Goal: Task Accomplishment & Management: Manage account settings

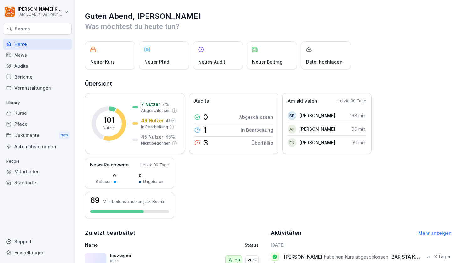
click at [17, 113] on div "Kurse" at bounding box center [37, 113] width 68 height 11
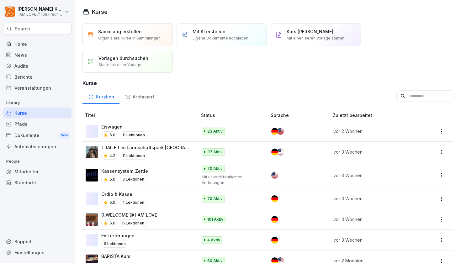
click at [123, 125] on p "Eiswagen" at bounding box center [124, 127] width 46 height 7
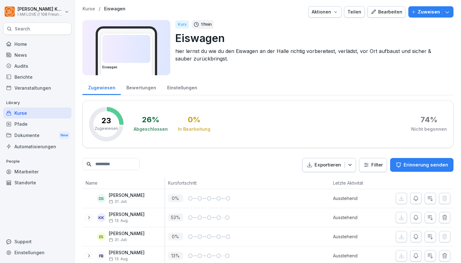
click at [394, 10] on div "Bearbeiten" at bounding box center [387, 11] width 32 height 7
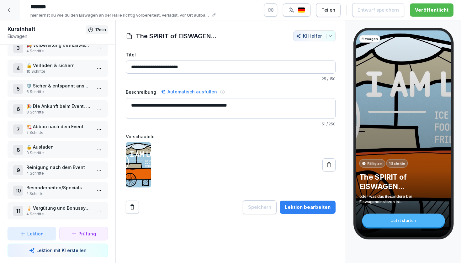
scroll to position [54, 0]
click at [65, 214] on p "4 Schritte" at bounding box center [58, 214] width 65 height 6
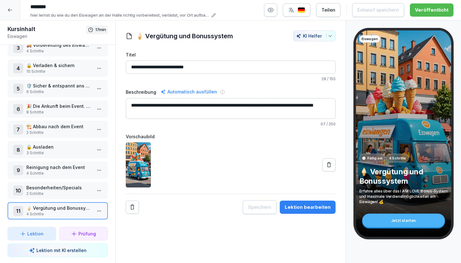
click at [68, 210] on p "🍦 Vergütung und Bonussystem" at bounding box center [58, 208] width 65 height 7
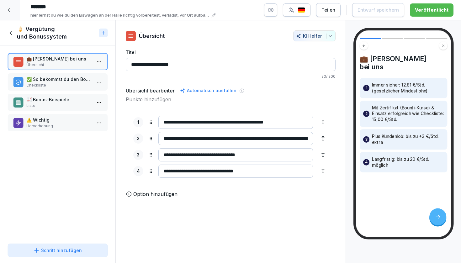
click at [69, 122] on p "⚠️ Wichtig" at bounding box center [58, 120] width 65 height 7
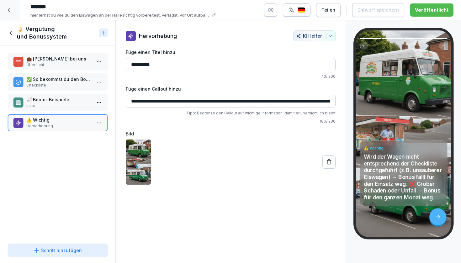
click at [45, 250] on div "Schritt hinzufügen" at bounding box center [58, 250] width 48 height 7
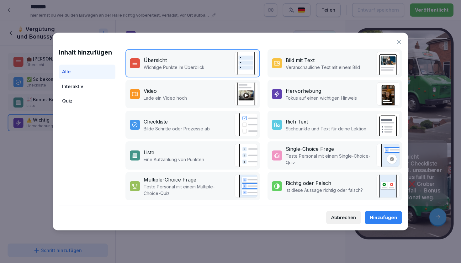
scroll to position [91, 0]
click at [300, 122] on div "Rich Text" at bounding box center [297, 122] width 22 height 8
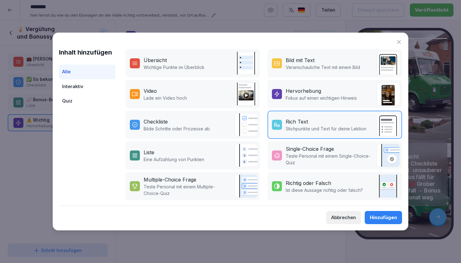
click at [385, 216] on div "Hinzufügen" at bounding box center [383, 217] width 27 height 7
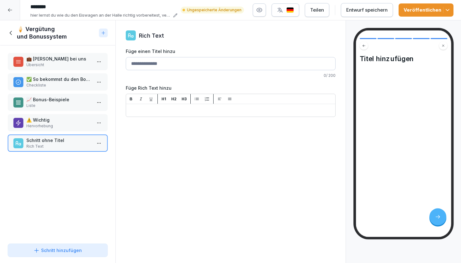
click at [167, 63] on input "Füge einen Titel hinzu" at bounding box center [231, 63] width 210 height 13
click at [52, 253] on div "Schritt hinzufügen" at bounding box center [58, 250] width 48 height 7
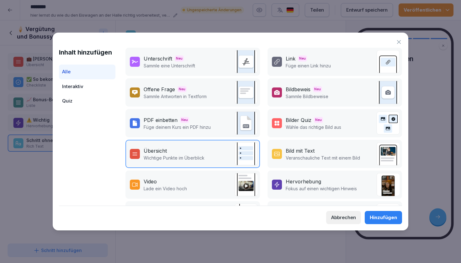
click at [343, 216] on div "Abbrechen" at bounding box center [343, 217] width 25 height 7
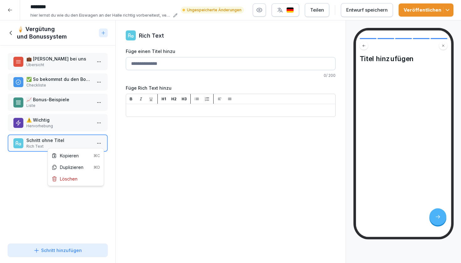
click at [100, 142] on html "******** hier lernst du wie du den Eiswagen an der Halle richtig vorbereitest, …" at bounding box center [230, 131] width 461 height 263
click at [83, 173] on div "Duplizieren ⌘D" at bounding box center [75, 168] width 53 height 12
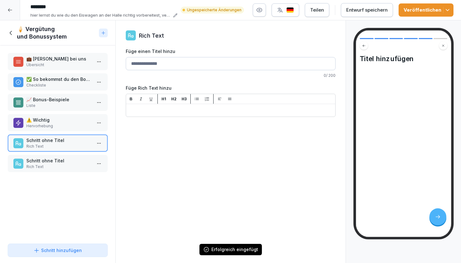
click at [103, 144] on html "******** hier lernst du wie du den Eiswagen an der Halle richtig vorbereitest, …" at bounding box center [230, 131] width 461 height 263
click at [82, 180] on div "Löschen" at bounding box center [75, 179] width 53 height 12
click at [97, 149] on div at bounding box center [99, 143] width 10 height 17
click at [100, 141] on html "******** hier lernst du wie du den Eiswagen an der Halle richtig vorbereitest, …" at bounding box center [230, 131] width 461 height 263
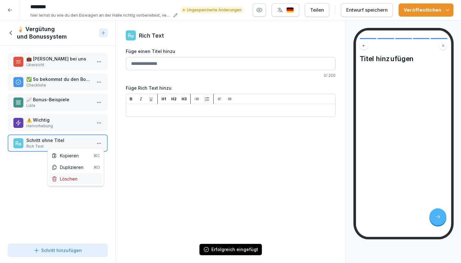
click at [85, 176] on div "Löschen" at bounding box center [75, 179] width 53 height 12
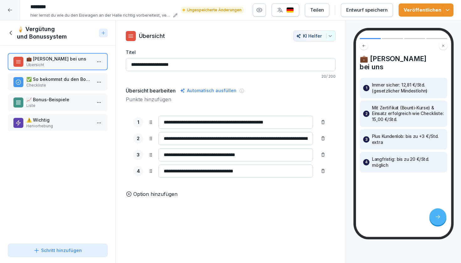
click at [74, 62] on p "Übersicht" at bounding box center [58, 65] width 65 height 6
click at [68, 79] on p "✅ So bekommst du den Bonus" at bounding box center [58, 79] width 65 height 7
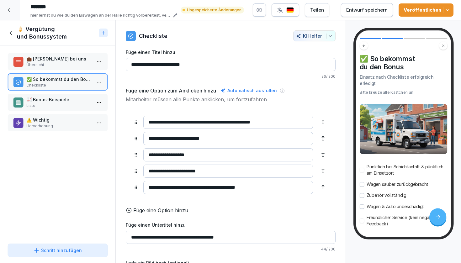
click at [150, 171] on input "**********" at bounding box center [228, 171] width 170 height 13
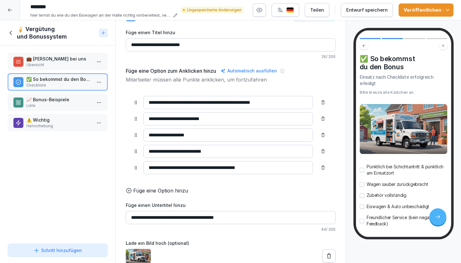
scroll to position [20, 0]
type input "**********"
drag, startPoint x: 206, startPoint y: 168, endPoint x: 202, endPoint y: 168, distance: 4.1
click at [203, 168] on input "**********" at bounding box center [228, 167] width 170 height 13
click at [201, 168] on input "**********" at bounding box center [228, 167] width 170 height 13
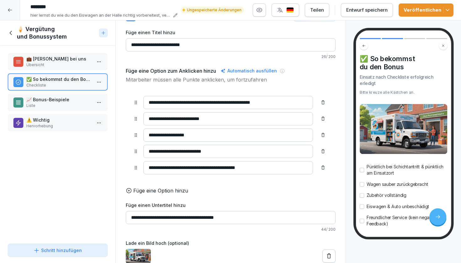
drag, startPoint x: 199, startPoint y: 168, endPoint x: 207, endPoint y: 168, distance: 8.5
click at [207, 168] on input "**********" at bounding box center [228, 167] width 170 height 13
click at [209, 170] on input "**********" at bounding box center [228, 167] width 170 height 13
click at [140, 257] on img at bounding box center [138, 256] width 25 height 14
click at [161, 83] on div "**********" at bounding box center [231, 130] width 210 height 127
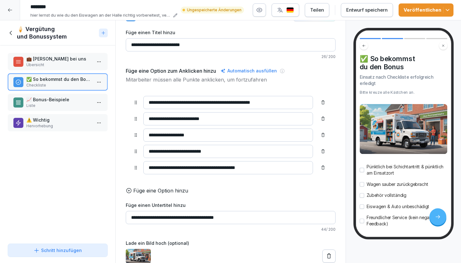
click at [83, 64] on p "Übersicht" at bounding box center [58, 65] width 65 height 6
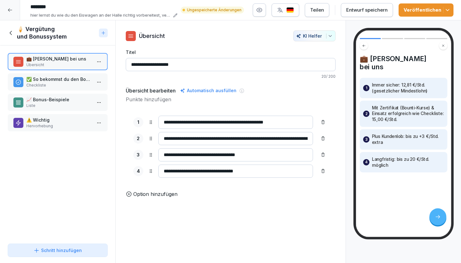
click at [80, 74] on div "✅ So bekommst du den Bonus Checkliste" at bounding box center [58, 81] width 100 height 17
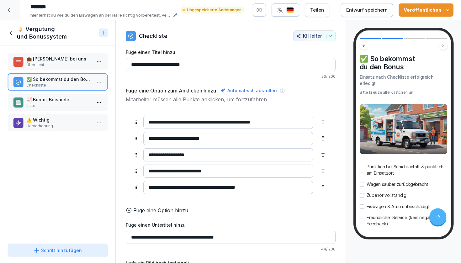
scroll to position [20, 0]
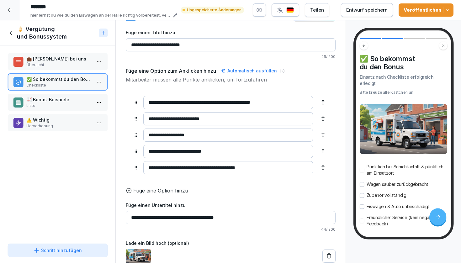
click at [328, 256] on icon at bounding box center [329, 256] width 6 height 6
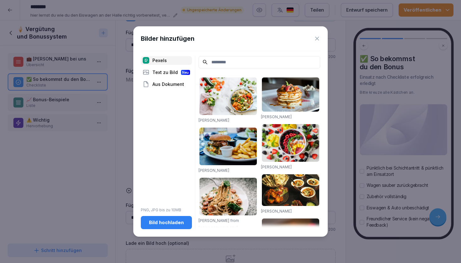
click at [164, 223] on div "Bild hochladen" at bounding box center [166, 222] width 41 height 7
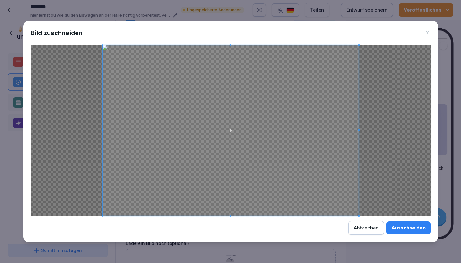
click at [419, 228] on div "Ausschneiden" at bounding box center [409, 228] width 34 height 7
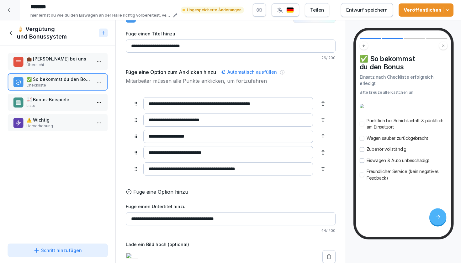
scroll to position [22, 0]
click at [34, 101] on p "📈 Bonus-Beispiele" at bounding box center [58, 99] width 65 height 7
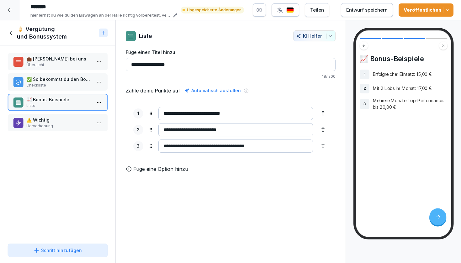
click at [38, 120] on p "⚠️ Wichtig" at bounding box center [58, 120] width 65 height 7
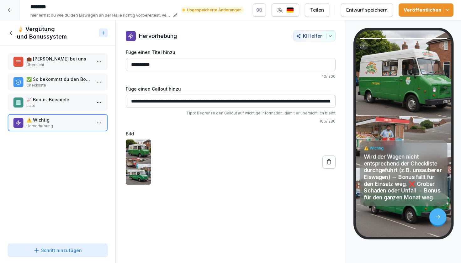
click at [328, 164] on icon at bounding box center [329, 161] width 4 height 5
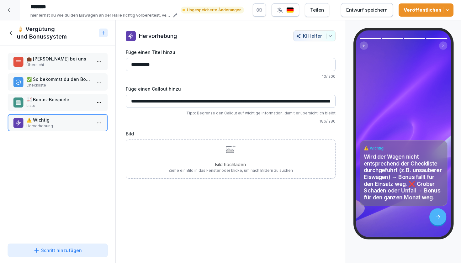
click at [235, 156] on div "Bild hochladen Ziehe ein Bild in das Fenster oder klicke, um nach Bildern zu su…" at bounding box center [230, 159] width 125 height 29
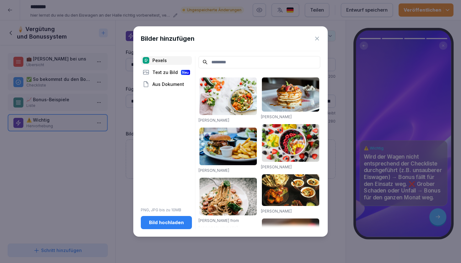
click at [166, 223] on div "Bild hochladen" at bounding box center [166, 222] width 41 height 7
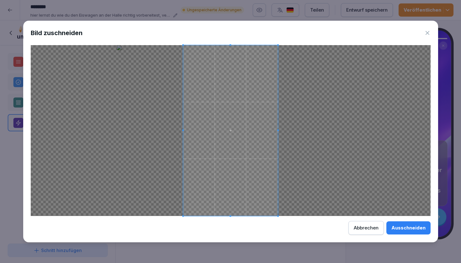
click at [297, 129] on div at bounding box center [231, 130] width 400 height 171
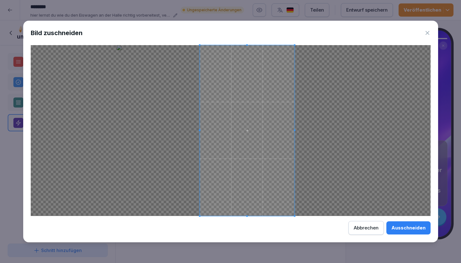
click at [249, 134] on span at bounding box center [247, 130] width 95 height 171
click at [364, 227] on div "Abbrechen" at bounding box center [366, 228] width 25 height 7
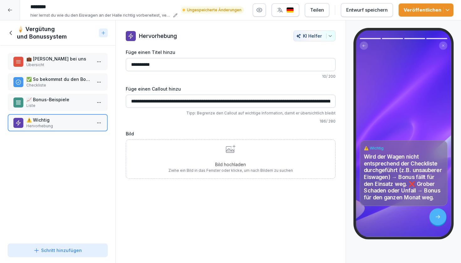
click at [247, 156] on div "Bild hochladen Ziehe ein Bild in das Fenster oder klicke, um nach Bildern zu su…" at bounding box center [230, 159] width 125 height 29
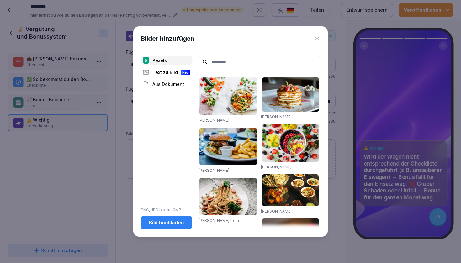
click at [154, 222] on div "Bild hochladen" at bounding box center [166, 222] width 41 height 7
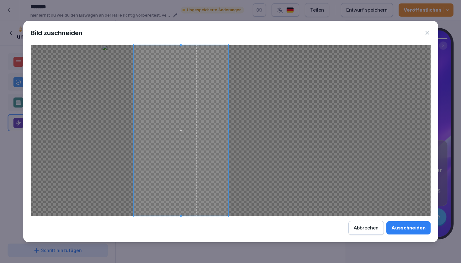
click at [177, 138] on span at bounding box center [181, 130] width 95 height 171
click at [404, 227] on div "Ausschneiden" at bounding box center [409, 228] width 34 height 7
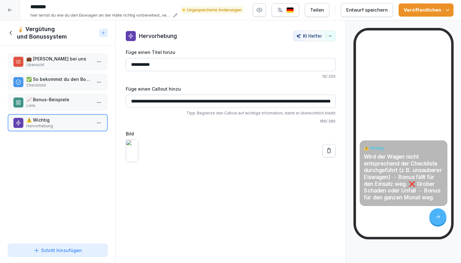
click at [50, 60] on p "💼 [PERSON_NAME] bei uns" at bounding box center [58, 59] width 65 height 7
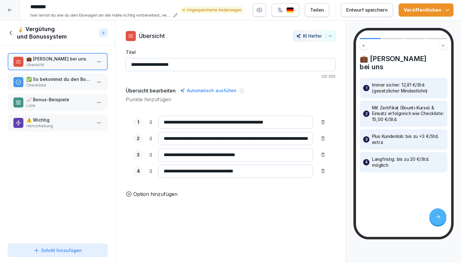
click at [34, 29] on h1 "🍦 Vergütung und Bonussystem" at bounding box center [57, 32] width 80 height 15
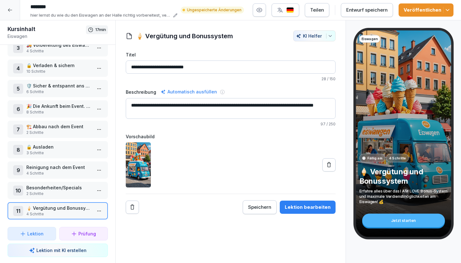
click at [328, 166] on icon at bounding box center [329, 165] width 6 height 6
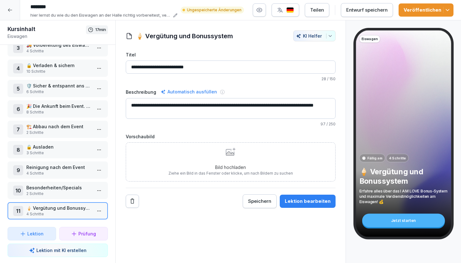
click at [165, 166] on div "Bild hochladen Ziehe ein Bild in das Fenster oder klicke, um nach Bildern zu su…" at bounding box center [231, 161] width 210 height 39
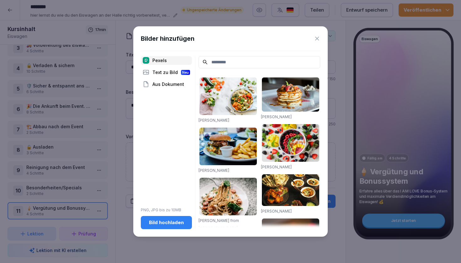
click at [163, 223] on div "Bild hochladen" at bounding box center [166, 222] width 41 height 7
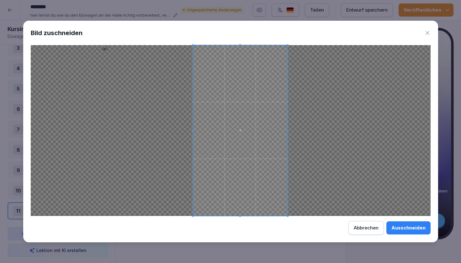
click at [253, 154] on span at bounding box center [240, 130] width 95 height 171
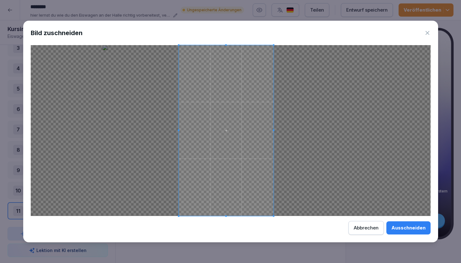
click at [233, 156] on span at bounding box center [226, 130] width 95 height 171
click at [259, 171] on span at bounding box center [230, 130] width 95 height 171
click at [243, 177] on span at bounding box center [227, 130] width 95 height 171
click at [405, 227] on div "Ausschneiden" at bounding box center [409, 228] width 34 height 7
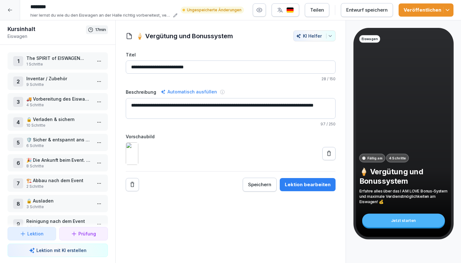
click at [62, 63] on p "1 Schritte" at bounding box center [58, 64] width 65 height 6
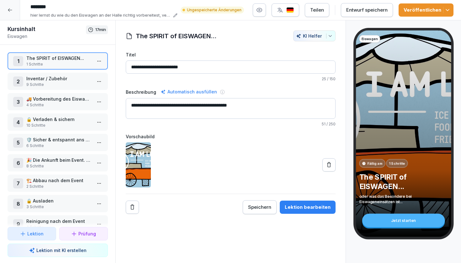
click at [53, 81] on p "Inventar / Zubehör" at bounding box center [58, 78] width 65 height 7
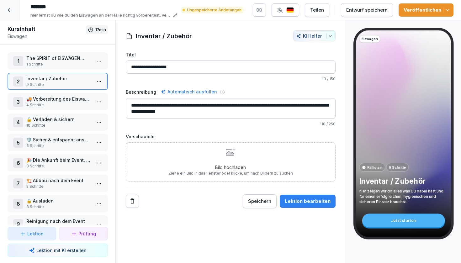
click at [57, 96] on p "🚚 Vorbereitung des Eiswagens an der Halle" at bounding box center [58, 99] width 65 height 7
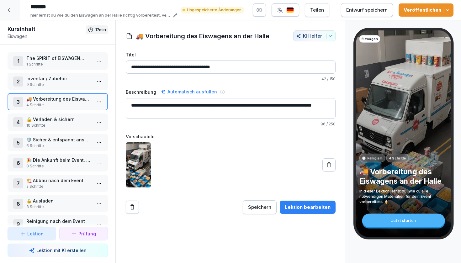
click at [327, 167] on icon at bounding box center [329, 165] width 6 height 6
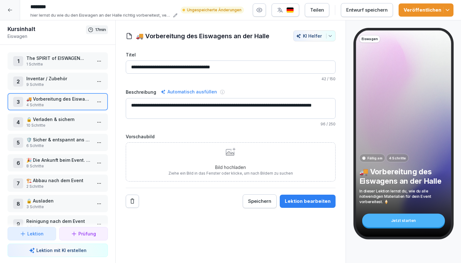
click at [237, 152] on div "Bild hochladen Ziehe ein Bild in das Fenster oder klicke, um nach Bildern zu su…" at bounding box center [230, 162] width 125 height 29
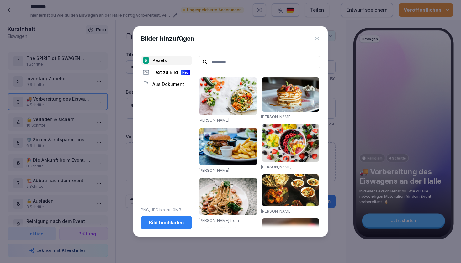
click at [161, 220] on div "Bild hochladen" at bounding box center [166, 222] width 41 height 7
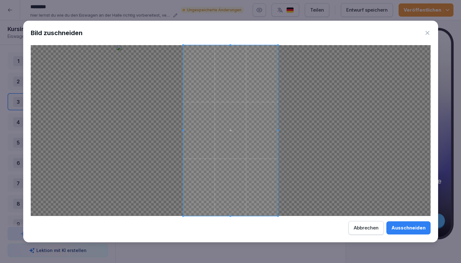
click at [161, 132] on div at bounding box center [231, 130] width 400 height 171
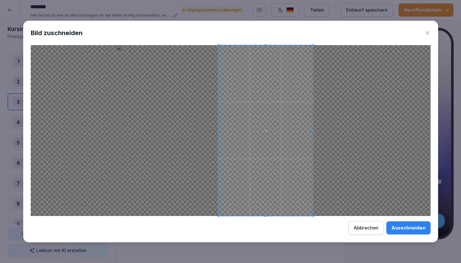
click at [255, 132] on span at bounding box center [265, 130] width 95 height 171
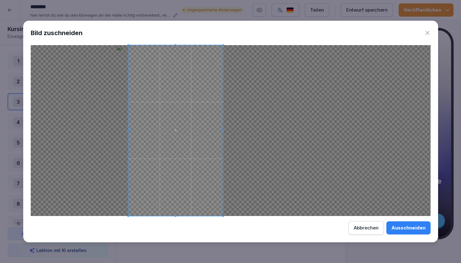
click at [211, 148] on span at bounding box center [175, 130] width 95 height 171
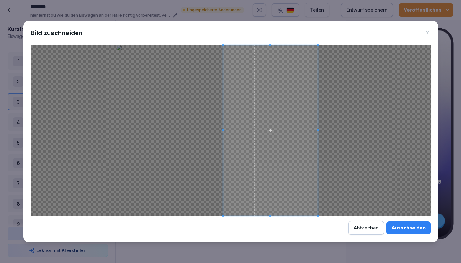
click at [302, 181] on span at bounding box center [270, 130] width 95 height 171
click at [419, 223] on button "Ausschneiden" at bounding box center [408, 227] width 44 height 13
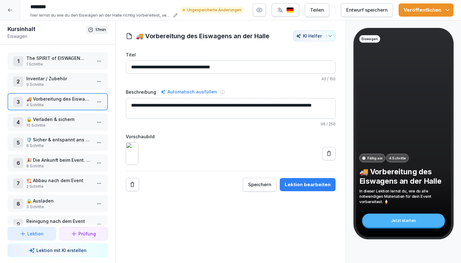
click at [64, 119] on p "🔒 Verladen & sichern" at bounding box center [58, 119] width 65 height 7
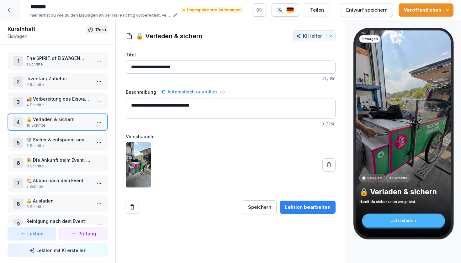
click at [60, 142] on p "🛡️ Sicher & entspannt ans Ziel" at bounding box center [58, 139] width 65 height 7
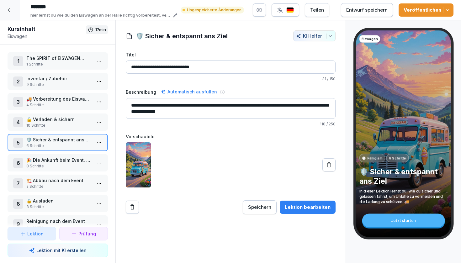
click at [65, 167] on p "8 Schritte" at bounding box center [58, 166] width 65 height 6
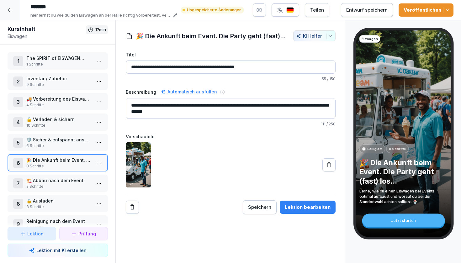
click at [332, 164] on icon at bounding box center [329, 165] width 6 height 6
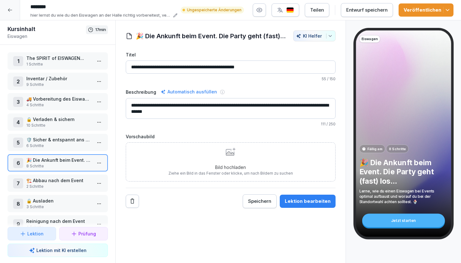
click at [258, 158] on div "Bild hochladen Ziehe ein Bild in das Fenster oder klicke, um nach Bildern zu su…" at bounding box center [230, 162] width 125 height 29
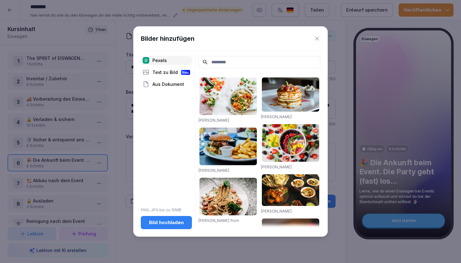
click at [163, 224] on div "Bild hochladen" at bounding box center [166, 222] width 41 height 7
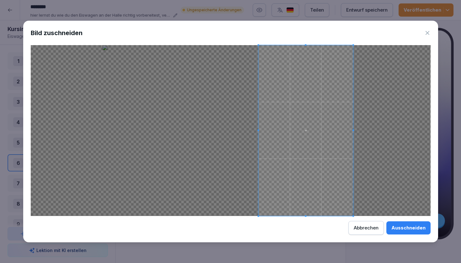
click at [312, 157] on span at bounding box center [306, 130] width 95 height 171
click at [310, 153] on span at bounding box center [303, 130] width 95 height 171
click at [403, 227] on div "Ausschneiden" at bounding box center [409, 228] width 34 height 7
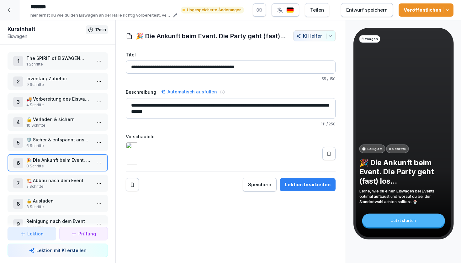
click at [57, 192] on div "1 The SPIRIT of EISWAGEN... 1 Schritte 2 Inventar / Zubehör 9 Schritte 3 🚚 Vorb…" at bounding box center [57, 136] width 115 height 182
click at [55, 183] on p "🏗️ Abbau nach dem Event" at bounding box center [58, 180] width 65 height 7
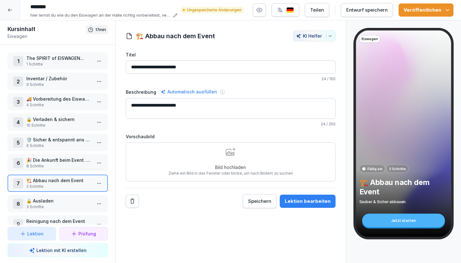
click at [55, 202] on p "🔒 Ausladen" at bounding box center [58, 201] width 65 height 7
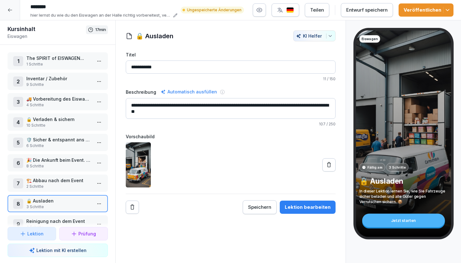
click at [56, 185] on p "2 Schritte" at bounding box center [58, 187] width 65 height 6
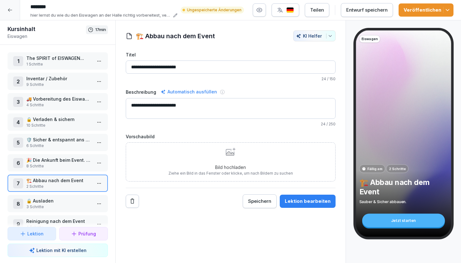
click at [227, 156] on div "Bild hochladen Ziehe ein Bild in das Fenster oder klicke, um nach Bildern zu su…" at bounding box center [230, 162] width 125 height 29
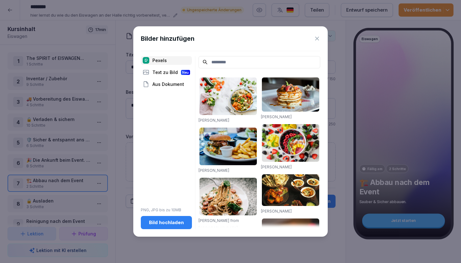
click at [175, 224] on div "Bild hochladen" at bounding box center [166, 222] width 41 height 7
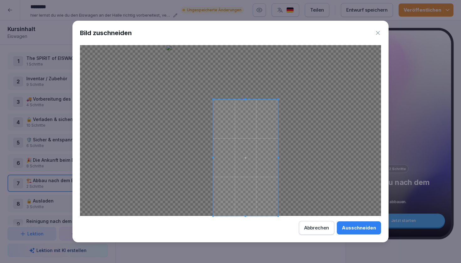
click at [217, 99] on div at bounding box center [245, 157] width 65 height 117
click at [232, 120] on span at bounding box center [242, 153] width 65 height 117
click at [251, 95] on span at bounding box center [242, 95] width 65 height 2
click at [248, 121] on span at bounding box center [247, 155] width 65 height 117
click at [356, 227] on div "Ausschneiden" at bounding box center [359, 228] width 34 height 7
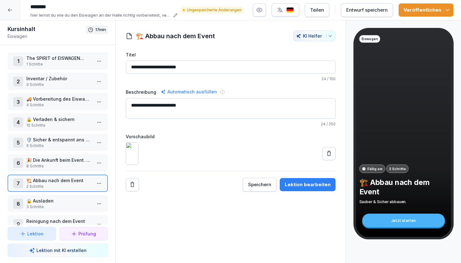
click at [138, 157] on img at bounding box center [132, 153] width 13 height 23
click at [63, 201] on p "🔒 Ausladen" at bounding box center [58, 201] width 65 height 7
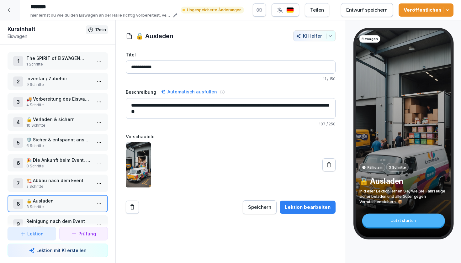
click at [54, 223] on div at bounding box center [57, 225] width 115 height 4
click at [58, 205] on p "3 Schritte" at bounding box center [58, 207] width 65 height 6
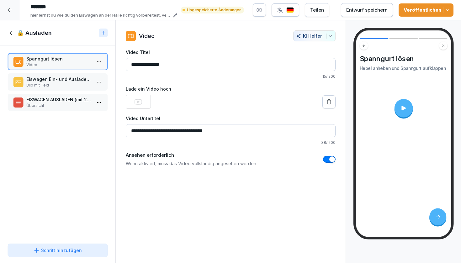
click at [10, 13] on div at bounding box center [10, 10] width 20 height 20
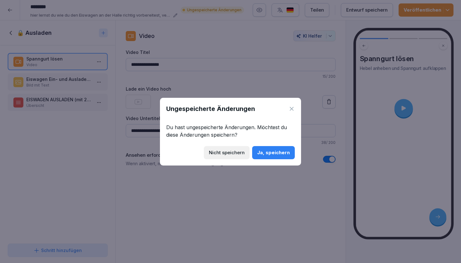
click at [269, 154] on div "Ja, speichern" at bounding box center [273, 152] width 33 height 7
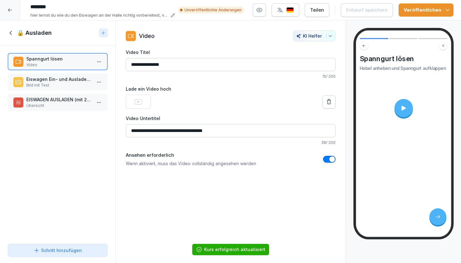
click at [10, 33] on icon at bounding box center [10, 33] width 2 height 4
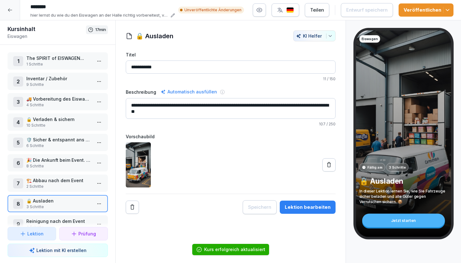
click at [75, 185] on p "2 Schritte" at bounding box center [58, 187] width 65 height 6
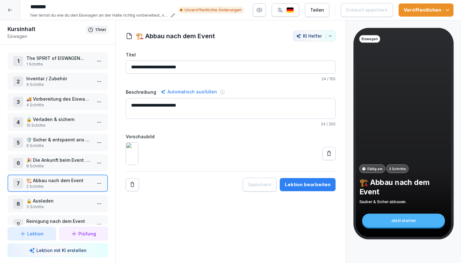
click at [74, 199] on p "🔒 Ausladen" at bounding box center [58, 201] width 65 height 7
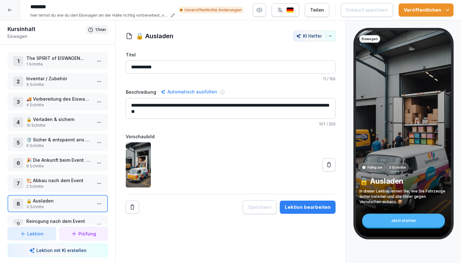
click at [331, 165] on icon at bounding box center [329, 165] width 6 height 6
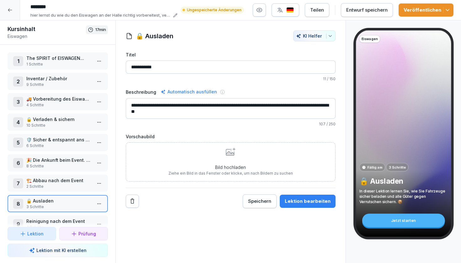
click at [257, 168] on p "Bild hochladen" at bounding box center [230, 167] width 125 height 7
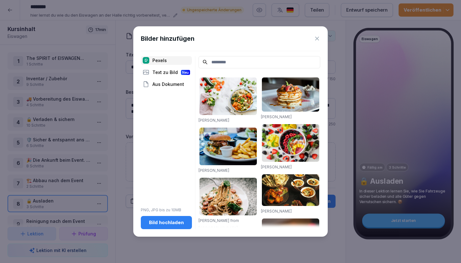
click at [155, 221] on div "Bild hochladen" at bounding box center [166, 222] width 41 height 7
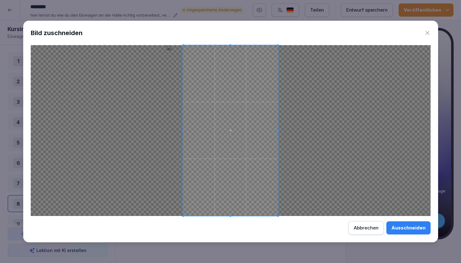
click at [417, 232] on button "Ausschneiden" at bounding box center [408, 227] width 44 height 13
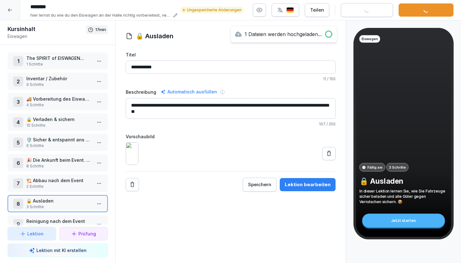
click at [178, 93] on div "Automatisch ausfüllen" at bounding box center [188, 92] width 59 height 8
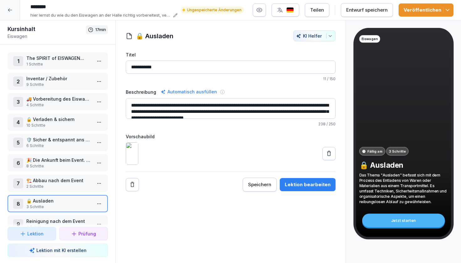
scroll to position [6, 0]
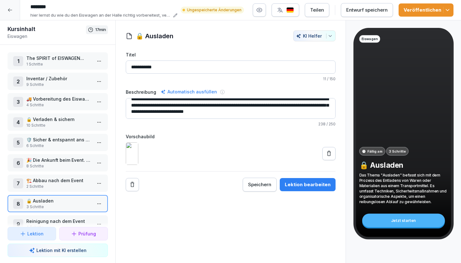
drag, startPoint x: 131, startPoint y: 104, endPoint x: 334, endPoint y: 130, distance: 205.2
click at [334, 130] on div "**********" at bounding box center [231, 121] width 210 height 140
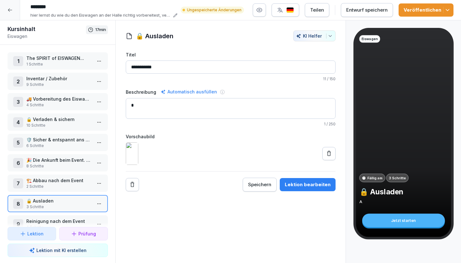
scroll to position [0, 0]
type textarea "*"
drag, startPoint x: 139, startPoint y: 66, endPoint x: 113, endPoint y: 67, distance: 26.4
click at [113, 67] on div "Kursinhalt Eiswagen 17 min 1 The SPIRIT of EISWAGEN... 1 Schritte 2 Inventar / …" at bounding box center [230, 141] width 461 height 243
type input "**********"
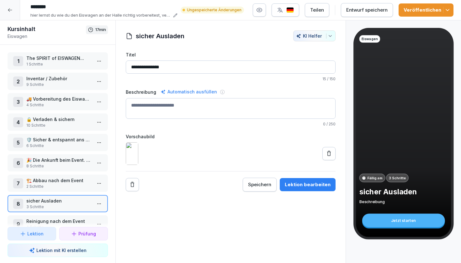
click at [66, 204] on p "sicher Ausladen" at bounding box center [58, 201] width 65 height 7
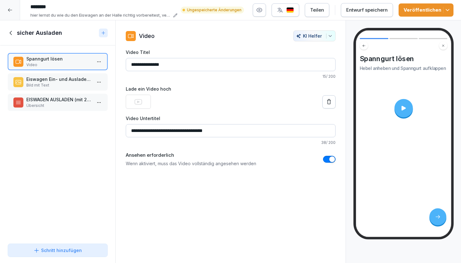
click at [64, 84] on p "Bild mit Text" at bounding box center [58, 86] width 65 height 6
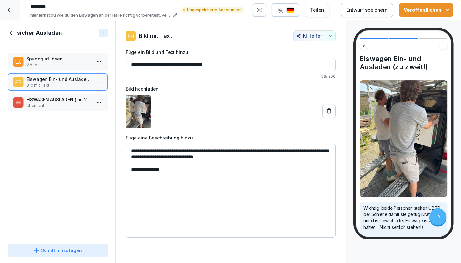
click at [64, 99] on p "EISWAGEN AUSLADEN (mit 2 Personen)" at bounding box center [58, 99] width 65 height 7
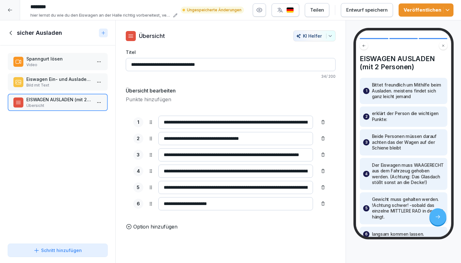
click at [11, 31] on icon at bounding box center [11, 32] width 7 height 7
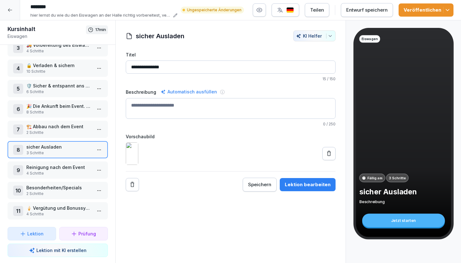
scroll to position [54, 0]
click at [51, 161] on div "1 The SPIRIT of EISWAGEN... 1 Schritte 2 Inventar / Zubehör 9 Schritte 3 🚚 Vorb…" at bounding box center [57, 136] width 115 height 182
click at [51, 171] on p "4 Schritte" at bounding box center [58, 174] width 65 height 6
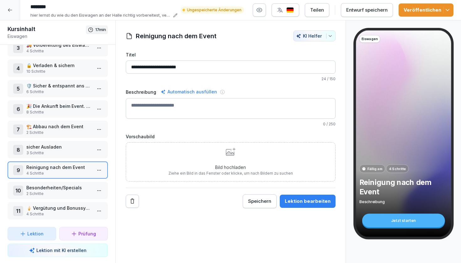
click at [51, 171] on p "4 Schritte" at bounding box center [58, 174] width 65 height 6
click at [228, 157] on div "Bild hochladen Ziehe ein Bild in das Fenster oder klicke, um nach Bildern zu su…" at bounding box center [230, 162] width 125 height 29
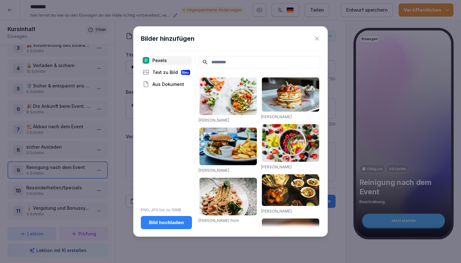
click at [164, 221] on div "Bild hochladen" at bounding box center [166, 222] width 41 height 7
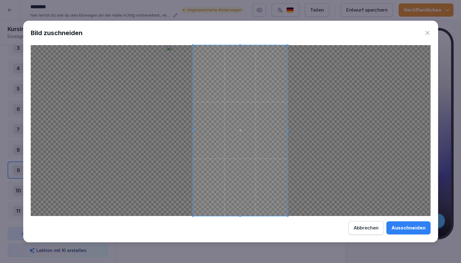
click at [234, 156] on span at bounding box center [240, 130] width 95 height 171
click at [409, 230] on div "Ausschneiden" at bounding box center [409, 228] width 34 height 7
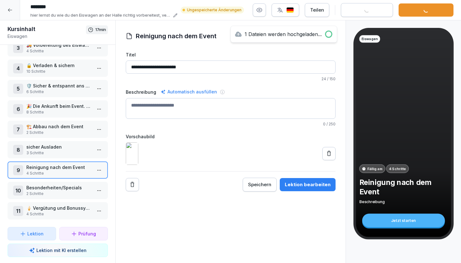
click at [69, 168] on p "Reinigung nach dem Event" at bounding box center [58, 167] width 65 height 7
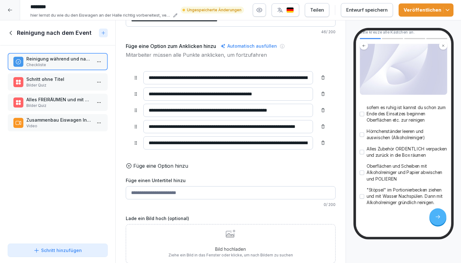
scroll to position [78, 0]
click at [300, 146] on input "**********" at bounding box center [228, 142] width 170 height 13
click at [309, 144] on input "**********" at bounding box center [228, 142] width 170 height 13
click at [141, 166] on p "Füge eine Option hinzu" at bounding box center [160, 166] width 55 height 8
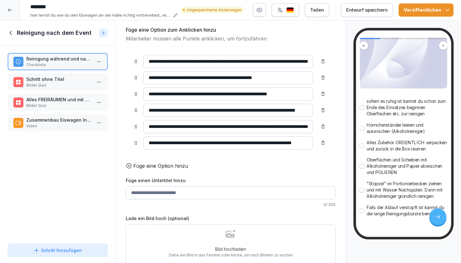
scroll to position [61, 0]
type input "**********"
click at [227, 234] on icon at bounding box center [231, 234] width 10 height 8
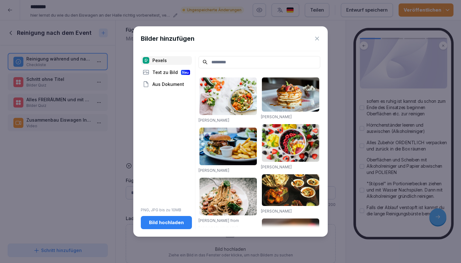
click at [169, 223] on div "Bild hochladen" at bounding box center [166, 222] width 41 height 7
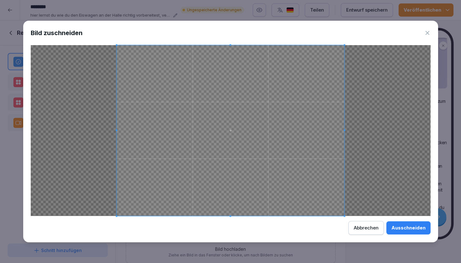
click at [406, 228] on div "Ausschneiden" at bounding box center [409, 228] width 34 height 7
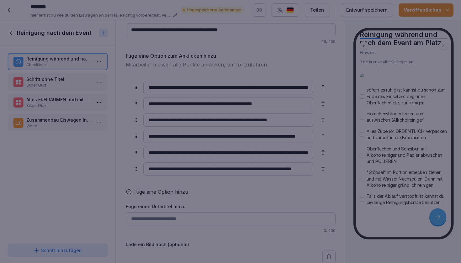
scroll to position [40, 0]
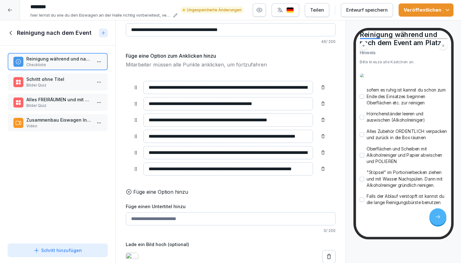
click at [44, 84] on p "Bilder Quiz" at bounding box center [58, 86] width 65 height 6
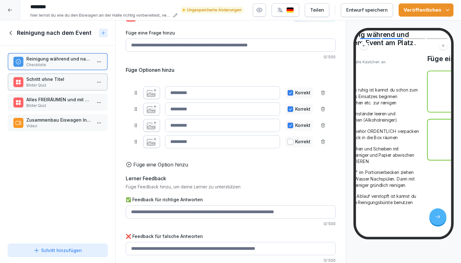
scroll to position [19, 0]
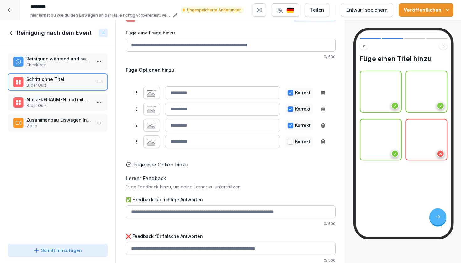
click at [52, 102] on p "Alles FREIRÄUMEN und mit Alkoholreiniger einsprühen." at bounding box center [58, 99] width 65 height 7
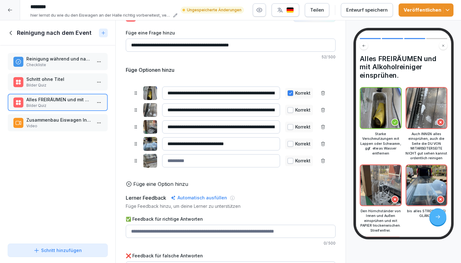
click at [58, 119] on p "Zusammenbau Eiswagen Innen" at bounding box center [58, 120] width 65 height 7
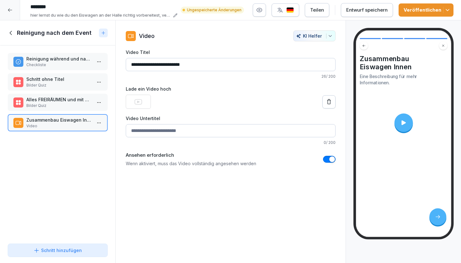
click at [54, 85] on p "Bilder Quiz" at bounding box center [58, 86] width 65 height 6
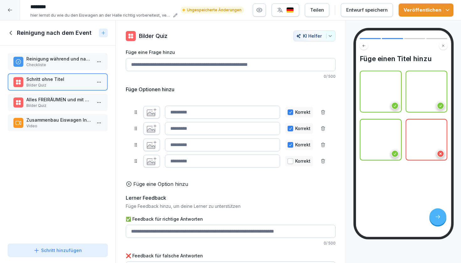
click at [54, 65] on p "Checkliste" at bounding box center [58, 65] width 65 height 6
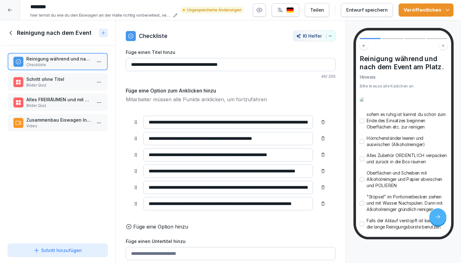
click at [57, 101] on p "Alles FREIRÄUMEN und mit Alkoholreiniger einsprühen." at bounding box center [58, 99] width 65 height 7
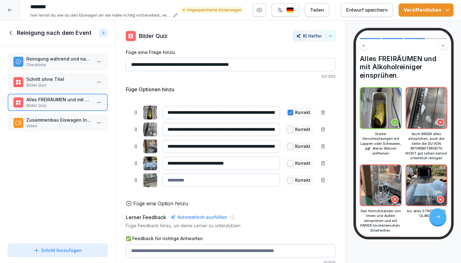
click at [290, 130] on button "button" at bounding box center [291, 130] width 6 height 6
click at [290, 147] on button "button" at bounding box center [291, 147] width 6 height 6
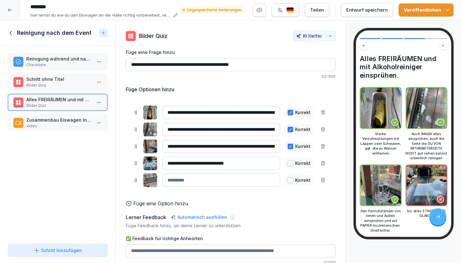
click at [291, 163] on button "button" at bounding box center [291, 164] width 6 height 6
click at [69, 121] on p "Zusammenbau Eiswagen Innen" at bounding box center [58, 120] width 65 height 7
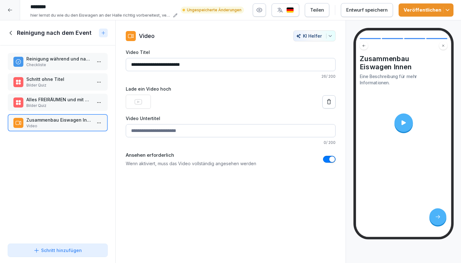
click at [406, 122] on icon at bounding box center [403, 122] width 7 height 7
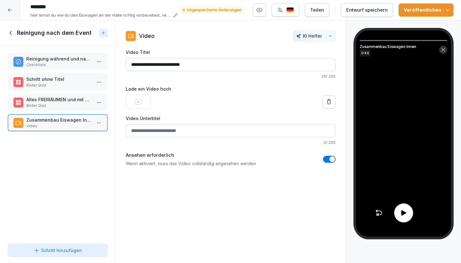
click at [408, 221] on div at bounding box center [403, 213] width 19 height 19
click at [407, 216] on icon at bounding box center [404, 213] width 8 height 8
click at [444, 50] on icon at bounding box center [443, 49] width 5 height 5
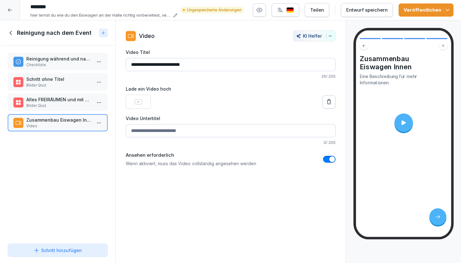
click at [430, 9] on div "Veröffentlichen" at bounding box center [426, 10] width 45 height 7
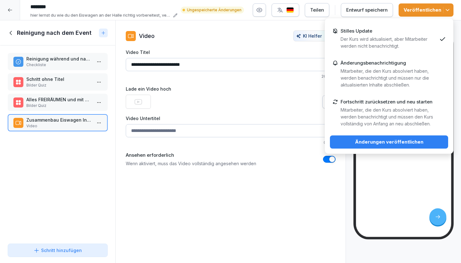
click at [397, 42] on p "Der Kurs wird aktualisiert, aber Mitarbeiter werden nicht benachrichtigt." at bounding box center [389, 43] width 96 height 14
click at [378, 140] on div "Änderungen veröffentlichen" at bounding box center [389, 142] width 108 height 7
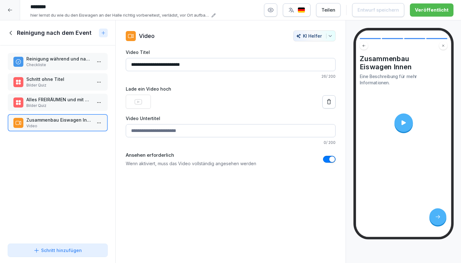
click at [52, 249] on div "Schritt hinzufügen" at bounding box center [58, 250] width 48 height 7
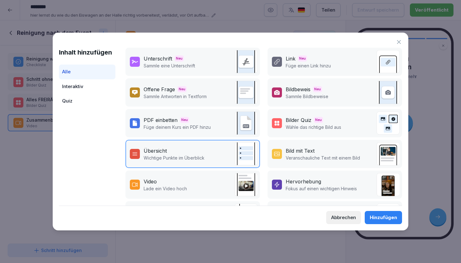
click at [305, 152] on div "Bild mit Text" at bounding box center [300, 151] width 29 height 8
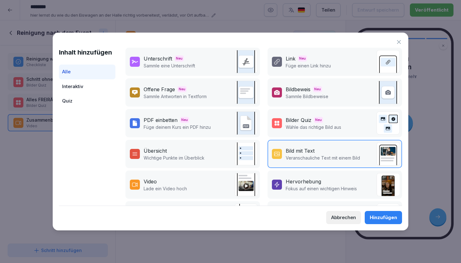
click at [381, 215] on div "Hinzufügen" at bounding box center [383, 217] width 27 height 7
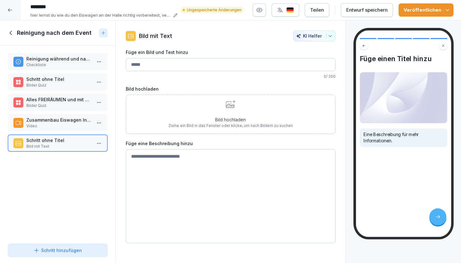
click at [229, 108] on div "Bild hochladen Ziehe ein Bild in das Fenster oder klicke, um nach Bildern zu su…" at bounding box center [230, 114] width 125 height 29
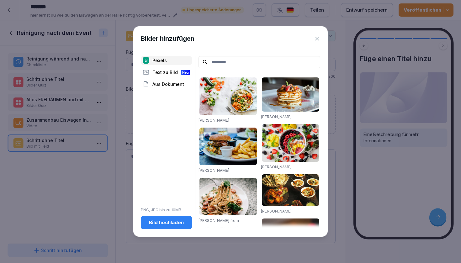
click at [158, 223] on div "Bild hochladen" at bounding box center [166, 222] width 41 height 7
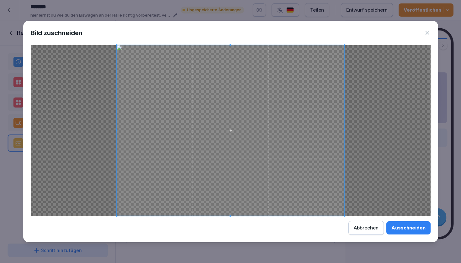
drag, startPoint x: 119, startPoint y: 44, endPoint x: 132, endPoint y: 53, distance: 15.3
click at [132, 53] on div "Bild zuschneiden Ausschneiden Abbrechen" at bounding box center [230, 132] width 415 height 222
drag, startPoint x: 115, startPoint y: 45, endPoint x: 124, endPoint y: 48, distance: 9.0
click at [124, 48] on div "Bild zuschneiden Ausschneiden Abbrechen" at bounding box center [230, 132] width 415 height 222
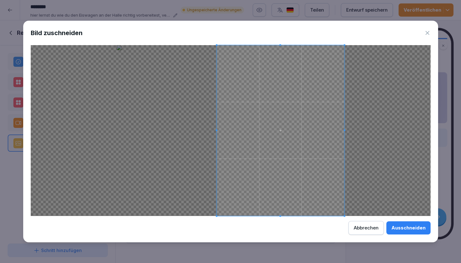
click at [217, 44] on span at bounding box center [217, 45] width 2 height 2
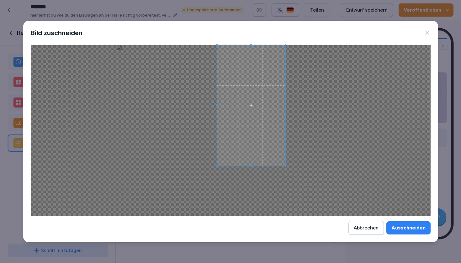
click at [285, 166] on span at bounding box center [286, 166] width 2 height 2
click at [222, 48] on span at bounding box center [223, 47] width 2 height 2
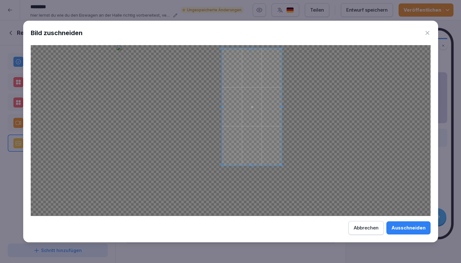
click at [281, 49] on span at bounding box center [282, 48] width 2 height 2
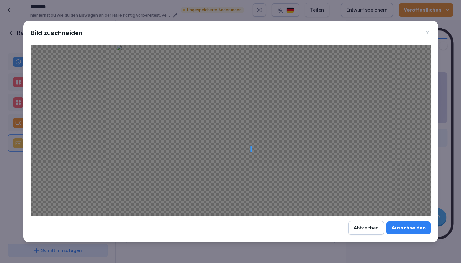
click at [251, 146] on div at bounding box center [231, 130] width 400 height 171
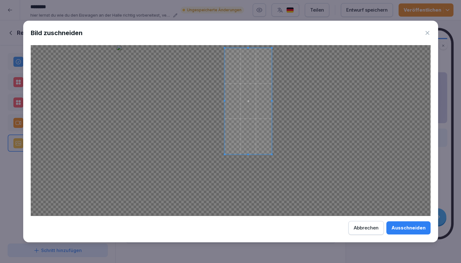
click at [272, 155] on div at bounding box center [231, 130] width 400 height 171
click at [413, 228] on div "Ausschneiden" at bounding box center [409, 228] width 34 height 7
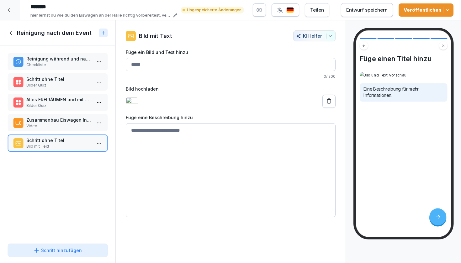
click at [162, 64] on input "Füge ein Bild und Text hinzu" at bounding box center [231, 64] width 210 height 13
type input "**********"
click at [145, 180] on textarea at bounding box center [231, 170] width 210 height 94
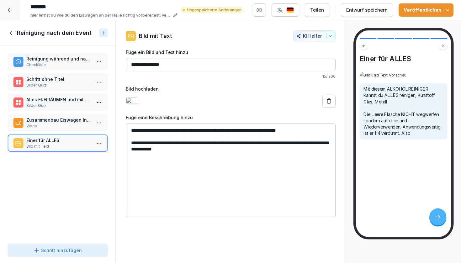
click at [162, 193] on textarea "**********" at bounding box center [231, 170] width 210 height 94
click at [221, 188] on textarea "**********" at bounding box center [231, 170] width 210 height 94
click at [162, 193] on textarea "**********" at bounding box center [231, 170] width 210 height 94
click at [203, 184] on textarea "**********" at bounding box center [231, 170] width 210 height 94
click at [235, 188] on textarea "**********" at bounding box center [231, 170] width 210 height 94
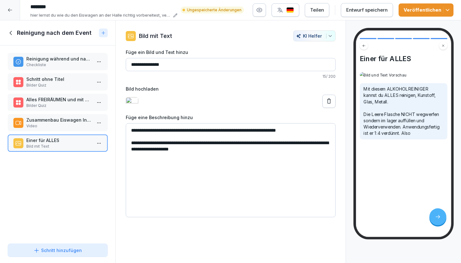
click at [229, 192] on textarea "**********" at bounding box center [231, 170] width 210 height 94
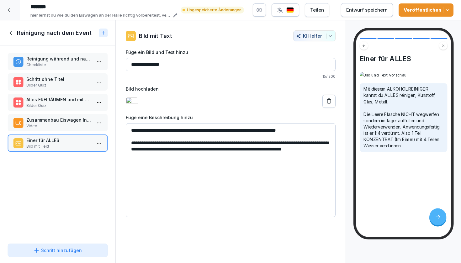
scroll to position [179, 0]
type textarea "**********"
click at [425, 11] on div "Veröffentlichen" at bounding box center [426, 10] width 45 height 7
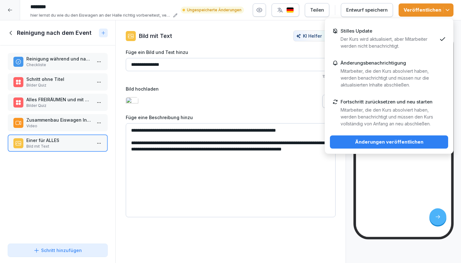
click at [376, 140] on div "Änderungen veröffentlichen" at bounding box center [389, 142] width 108 height 7
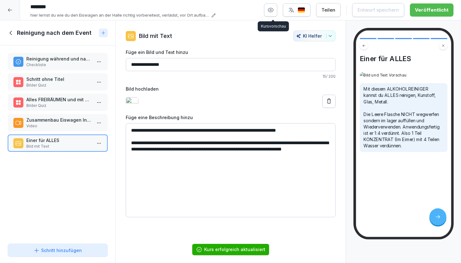
click at [272, 9] on icon "button" at bounding box center [271, 10] width 2 height 2
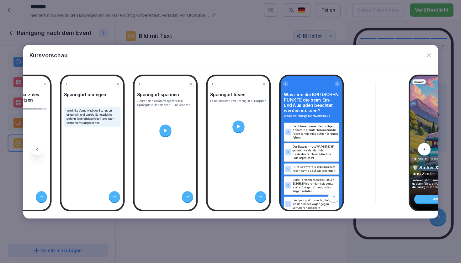
scroll to position [0, 1888]
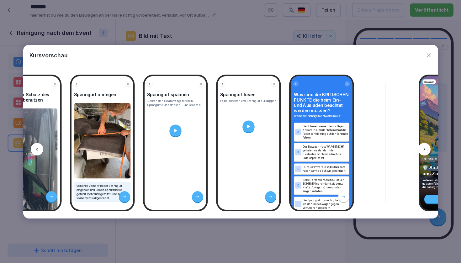
click at [183, 147] on div "Spanngurt spannen ...durch den zusammengefalteten Spanngurt durchstecken....und…" at bounding box center [176, 143] width 62 height 134
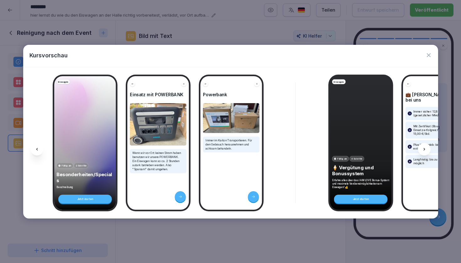
scroll to position [0, 4658]
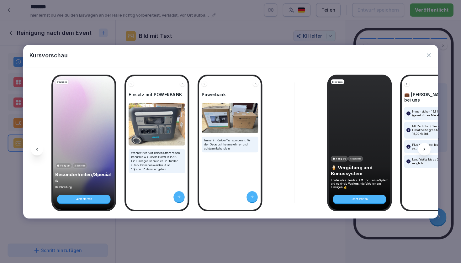
click at [428, 54] on icon "button" at bounding box center [429, 55] width 6 height 6
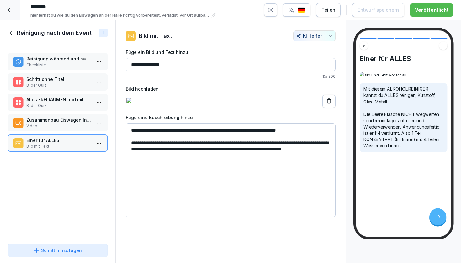
click at [9, 34] on icon at bounding box center [11, 32] width 7 height 7
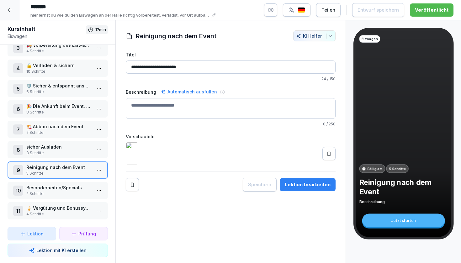
click at [47, 186] on p "Besonderheiten/Specials" at bounding box center [58, 187] width 65 height 7
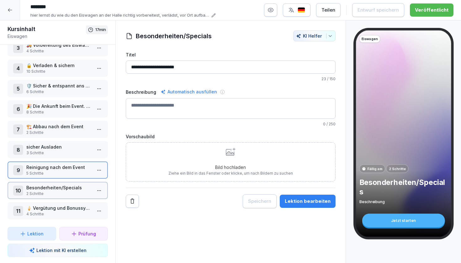
click at [47, 186] on p "Besonderheiten/Specials" at bounding box center [58, 187] width 65 height 7
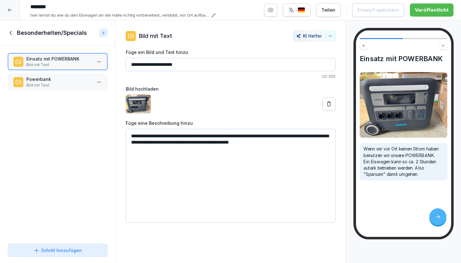
click at [67, 94] on div "Einsatz mit POWERBANK Bild mit Text Powerbank Bild mit Text To pick up a dragga…" at bounding box center [57, 143] width 115 height 196
click at [39, 250] on icon at bounding box center [37, 251] width 6 height 6
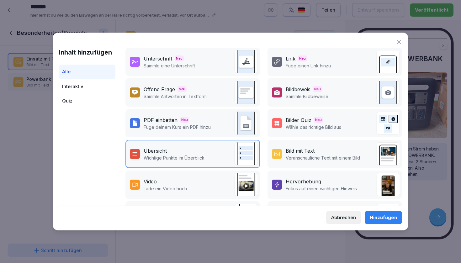
click at [309, 184] on div "Hervorhebung" at bounding box center [303, 182] width 35 height 8
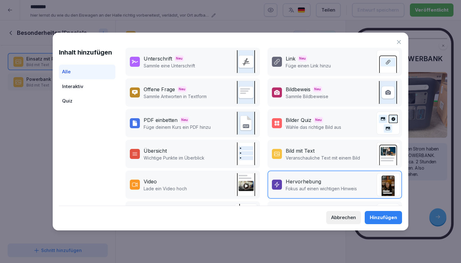
click at [387, 218] on div "Hinzufügen" at bounding box center [383, 217] width 27 height 7
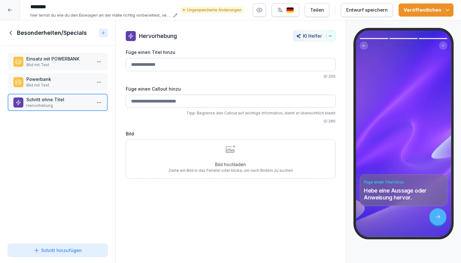
click at [171, 64] on input "Füge einen Titel hinzu" at bounding box center [231, 64] width 210 height 13
type input "**********"
type input "*"
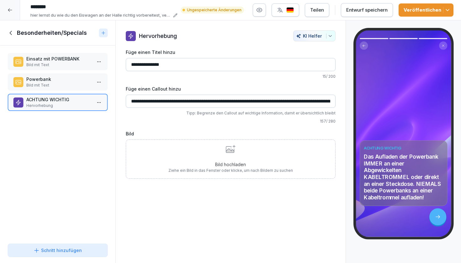
type input "**********"
click at [231, 155] on div "Bild hochladen Ziehe ein Bild in das Fenster oder klicke, um nach Bildern zu su…" at bounding box center [230, 159] width 125 height 29
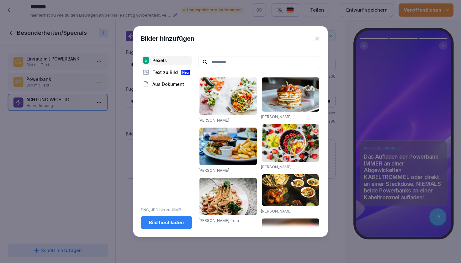
click at [177, 73] on div "Text zu Bild Neu" at bounding box center [166, 72] width 51 height 9
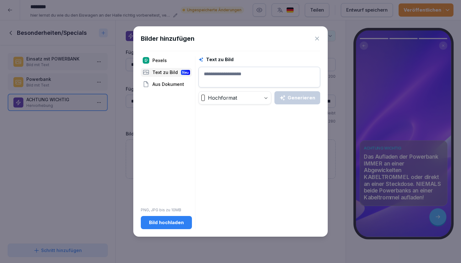
click at [230, 71] on textarea at bounding box center [260, 77] width 122 height 21
click at [292, 96] on div "Generieren" at bounding box center [298, 97] width 36 height 7
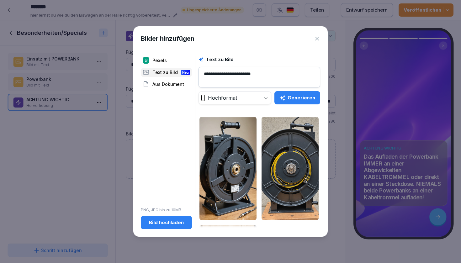
drag, startPoint x: 246, startPoint y: 74, endPoint x: 293, endPoint y: 77, distance: 47.1
click at [293, 77] on textarea "**********" at bounding box center [260, 77] width 122 height 21
type textarea "**********"
click at [298, 100] on div "Generieren" at bounding box center [298, 97] width 36 height 7
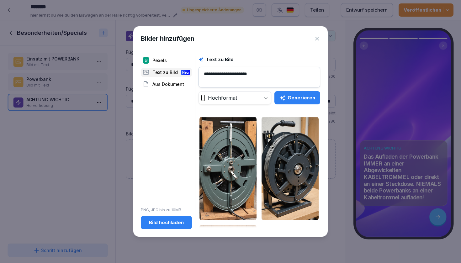
click at [162, 62] on div "Pexels" at bounding box center [166, 60] width 51 height 9
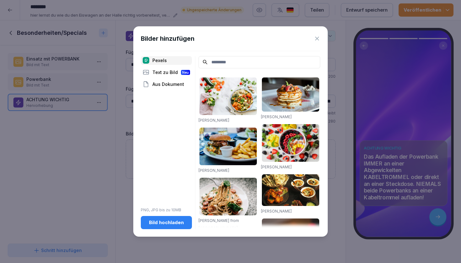
click at [229, 62] on input at bounding box center [260, 62] width 122 height 12
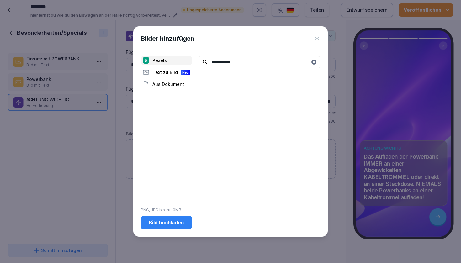
type input "**********"
click at [318, 38] on icon at bounding box center [317, 38] width 6 height 6
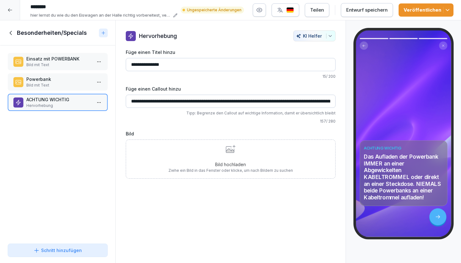
click at [232, 160] on div "Bild hochladen Ziehe ein Bild in das Fenster oder klicke, um nach Bildern zu su…" at bounding box center [230, 159] width 125 height 29
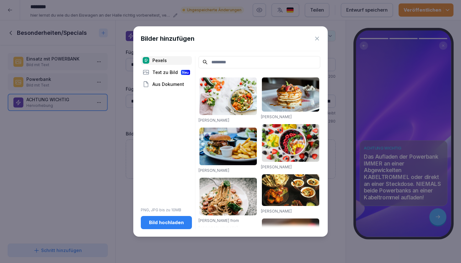
click at [157, 224] on div "Bild hochladen" at bounding box center [166, 222] width 41 height 7
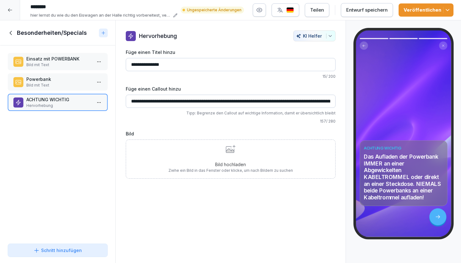
click at [240, 161] on p "Bild hochladen" at bounding box center [230, 164] width 125 height 7
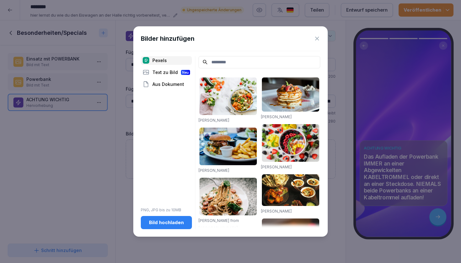
click at [155, 221] on div "Bild hochladen" at bounding box center [166, 222] width 41 height 7
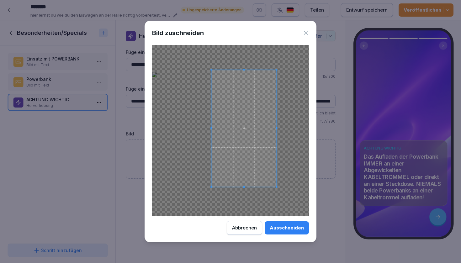
click at [268, 152] on span at bounding box center [243, 128] width 65 height 117
click at [281, 227] on div "Ausschneiden" at bounding box center [287, 228] width 34 height 7
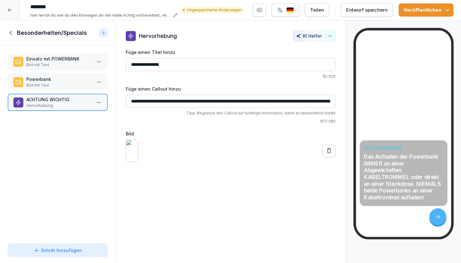
drag, startPoint x: 234, startPoint y: 101, endPoint x: 267, endPoint y: 102, distance: 33.6
click at [267, 102] on input "**********" at bounding box center [231, 101] width 210 height 13
type input "**********"
click at [52, 248] on div "Schritt hinzufügen" at bounding box center [58, 250] width 48 height 7
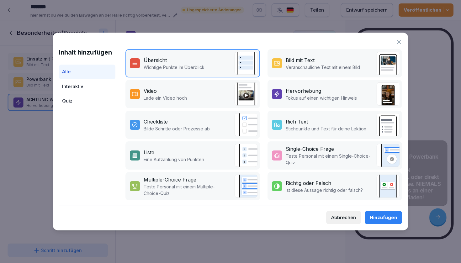
scroll to position [91, 0]
click at [166, 190] on p "Teste Personal mit einem Multiple-Choice-Quiz" at bounding box center [188, 190] width 88 height 13
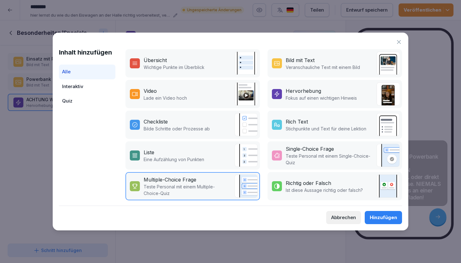
click at [388, 217] on div "Hinzufügen" at bounding box center [383, 217] width 27 height 7
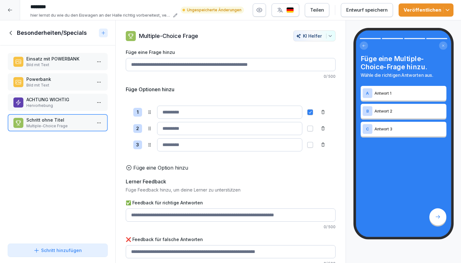
click at [168, 66] on input "Füge eine Frage hinzu" at bounding box center [231, 64] width 210 height 13
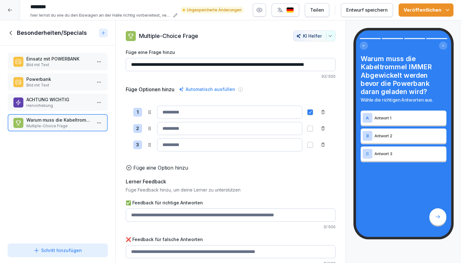
type input "**********"
click at [183, 109] on input at bounding box center [229, 112] width 145 height 13
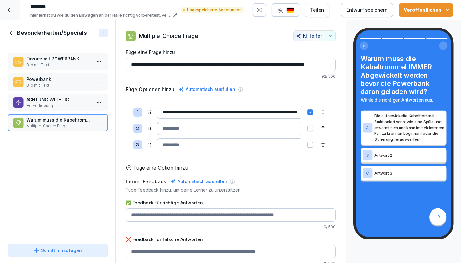
type input "**********"
click at [179, 127] on input at bounding box center [229, 128] width 145 height 13
click at [221, 66] on input "**********" at bounding box center [231, 64] width 210 height 13
type input "**********"
click at [186, 127] on input at bounding box center [229, 128] width 145 height 13
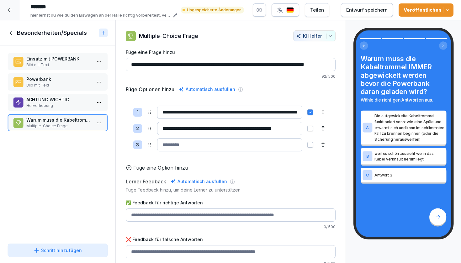
type input "**********"
click at [176, 144] on input at bounding box center [229, 144] width 145 height 13
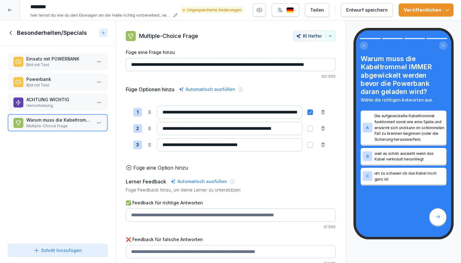
type input "**********"
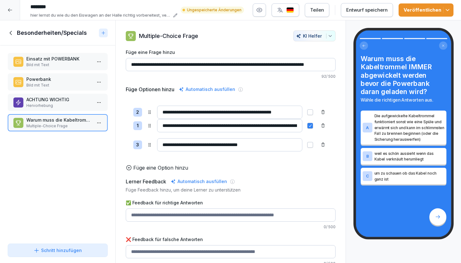
drag, startPoint x: 149, startPoint y: 112, endPoint x: 149, endPoint y: 126, distance: 13.5
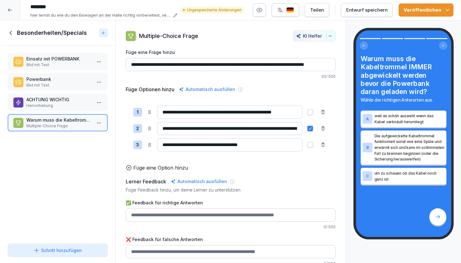
click at [268, 129] on input "**********" at bounding box center [229, 128] width 145 height 13
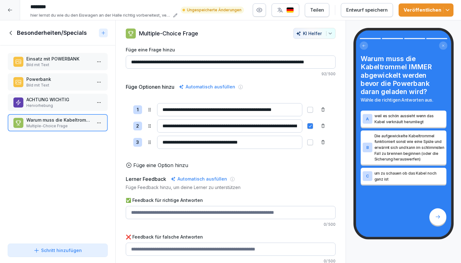
drag, startPoint x: 170, startPoint y: 125, endPoint x: 144, endPoint y: 126, distance: 26.0
click at [144, 126] on div "**********" at bounding box center [230, 126] width 195 height 13
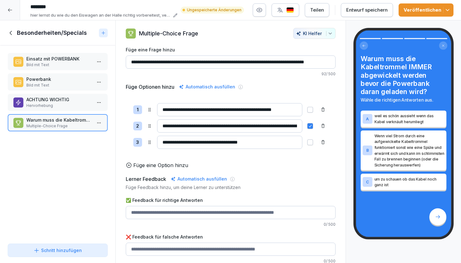
click at [238, 125] on input "**********" at bounding box center [229, 126] width 145 height 13
click at [259, 126] on input "**********" at bounding box center [229, 126] width 145 height 13
click at [295, 126] on input "**********" at bounding box center [229, 126] width 145 height 13
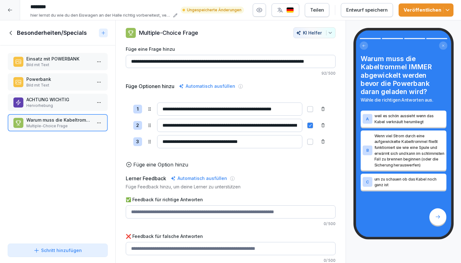
scroll to position [3, 0]
type input "**********"
click at [158, 212] on input "✅ Feedback für richtige Antworten" at bounding box center [231, 211] width 210 height 13
type input "**********"
click at [169, 247] on input "✅ Feedback für richtige Antworten" at bounding box center [231, 248] width 210 height 13
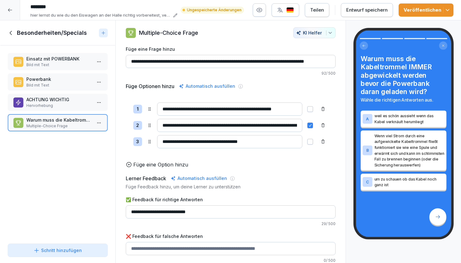
click at [421, 10] on div "Veröffentlichen" at bounding box center [426, 10] width 45 height 7
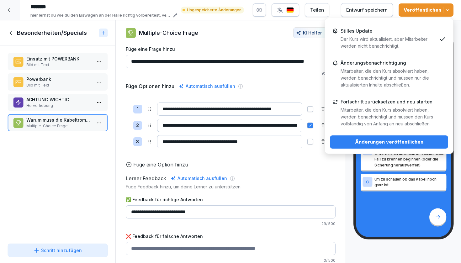
click at [374, 142] on div "Änderungen veröffentlichen" at bounding box center [389, 142] width 108 height 7
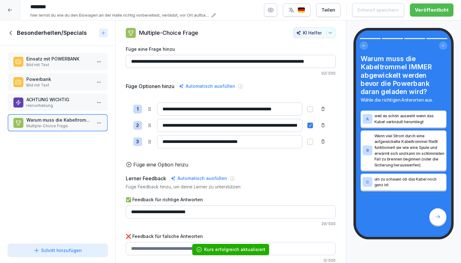
click at [67, 79] on p "Powerbank" at bounding box center [58, 79] width 65 height 7
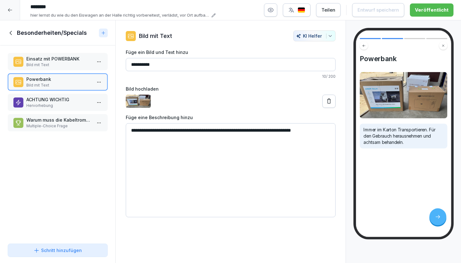
click at [67, 62] on p "Einsatz mit POWERBANK" at bounding box center [58, 59] width 65 height 7
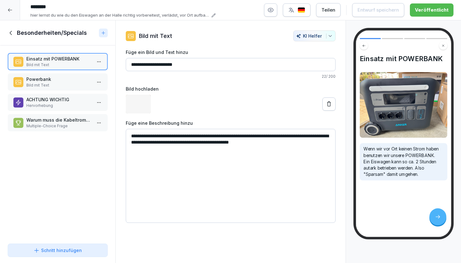
click at [67, 81] on p "Powerbank" at bounding box center [58, 79] width 65 height 7
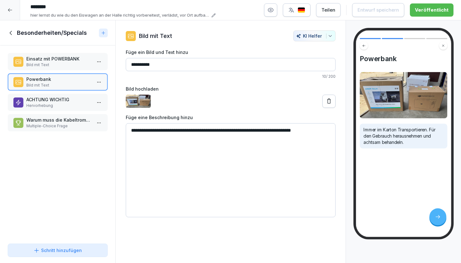
click at [169, 137] on textarea "**********" at bounding box center [231, 170] width 210 height 94
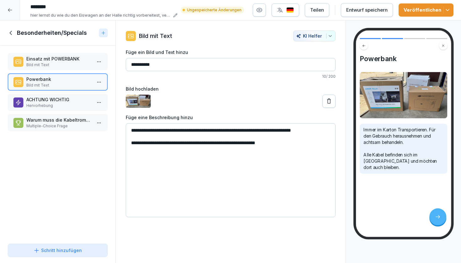
type textarea "**********"
click at [63, 59] on p "Einsatz mit POWERBANK" at bounding box center [58, 59] width 65 height 7
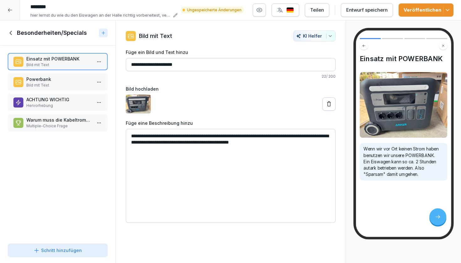
click at [324, 143] on textarea "**********" at bounding box center [231, 176] width 210 height 94
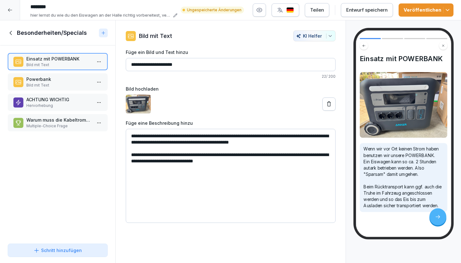
type textarea "**********"
click at [431, 12] on div "Veröffentlichen" at bounding box center [426, 10] width 45 height 7
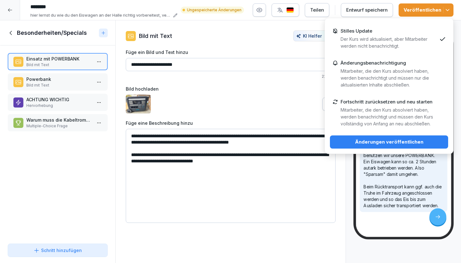
click at [405, 44] on p "Der Kurs wird aktualisiert, aber Mitarbeiter werden nicht benachrichtigt." at bounding box center [389, 43] width 96 height 14
click at [373, 140] on div "Änderungen veröffentlichen" at bounding box center [389, 142] width 108 height 7
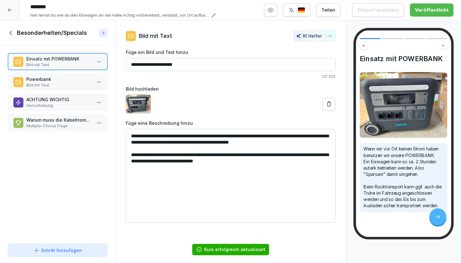
click at [11, 33] on icon at bounding box center [11, 32] width 7 height 7
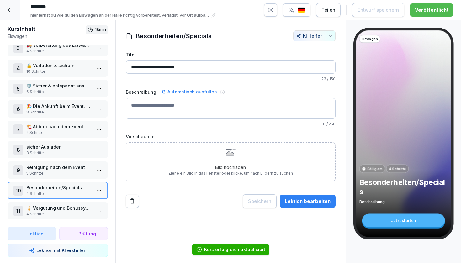
click at [54, 212] on p "4 Schritte" at bounding box center [58, 214] width 65 height 6
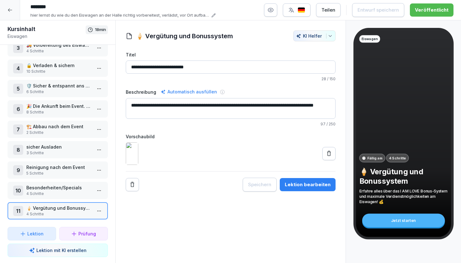
click at [56, 207] on p "🍦 Vergütung und Bonussystem" at bounding box center [58, 208] width 65 height 7
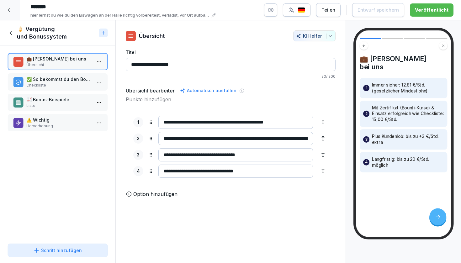
click at [11, 8] on icon at bounding box center [10, 10] width 5 height 5
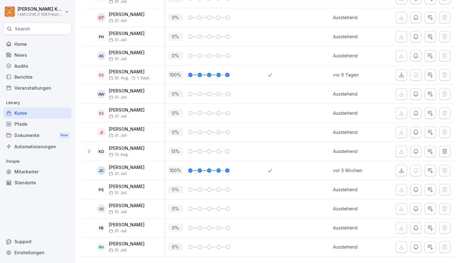
scroll to position [372, 0]
click at [28, 111] on div "Kurse" at bounding box center [37, 113] width 68 height 11
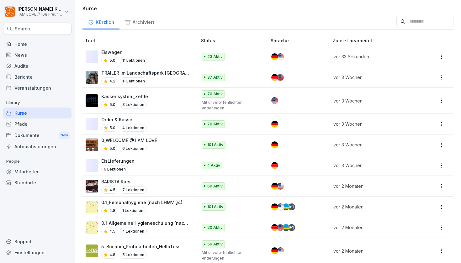
scroll to position [78, 0]
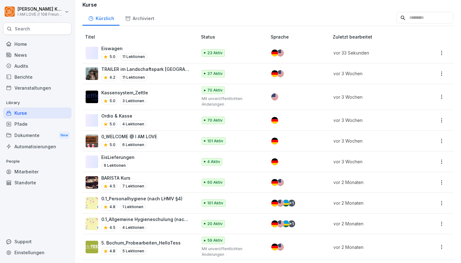
click at [212, 89] on p "70 Aktiv" at bounding box center [214, 91] width 15 height 6
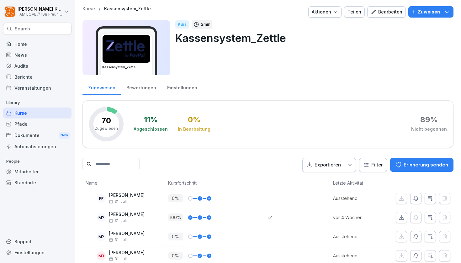
click at [397, 13] on div "Bearbeiten" at bounding box center [387, 11] width 32 height 7
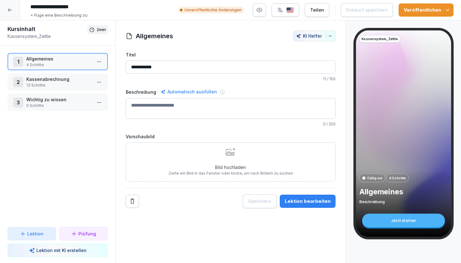
click at [448, 8] on icon "button" at bounding box center [448, 10] width 6 height 6
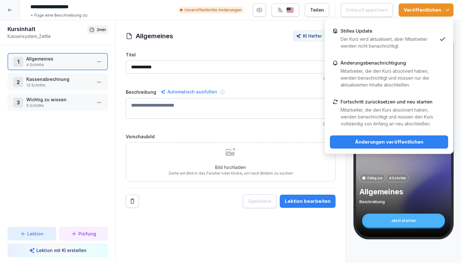
click at [415, 38] on p "Der Kurs wird aktualisiert, aber Mitarbeiter werden nicht benachrichtigt." at bounding box center [389, 43] width 96 height 14
click at [390, 141] on div "Änderungen veröffentlichen" at bounding box center [389, 142] width 108 height 7
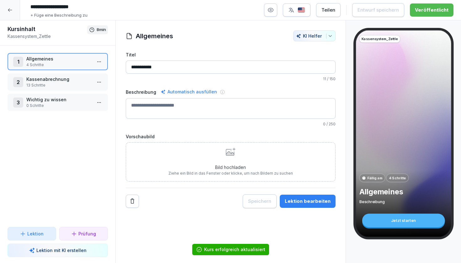
click at [72, 62] on p "4 Schritte" at bounding box center [58, 65] width 65 height 6
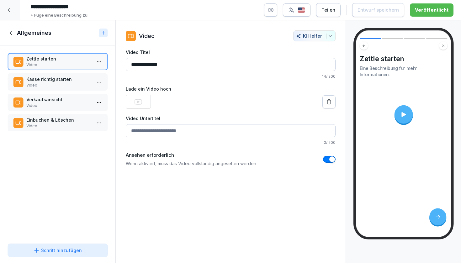
click at [66, 80] on p "Kasse richtig starten" at bounding box center [58, 79] width 65 height 7
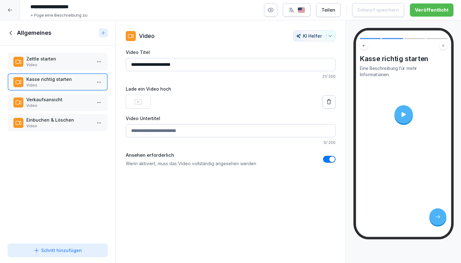
click at [13, 33] on icon at bounding box center [11, 32] width 7 height 7
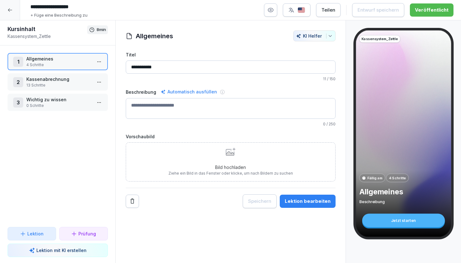
click at [9, 10] on icon at bounding box center [10, 9] width 4 height 3
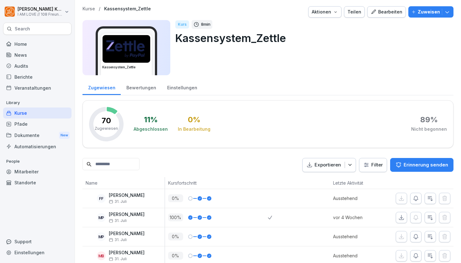
click at [35, 112] on div "Kurse" at bounding box center [37, 113] width 68 height 11
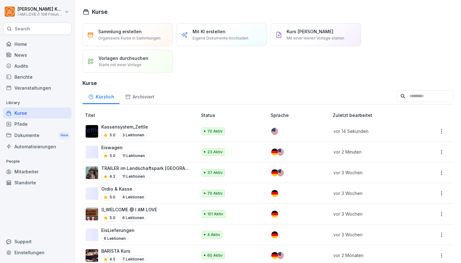
click at [109, 148] on p "Eiswagen" at bounding box center [124, 147] width 46 height 7
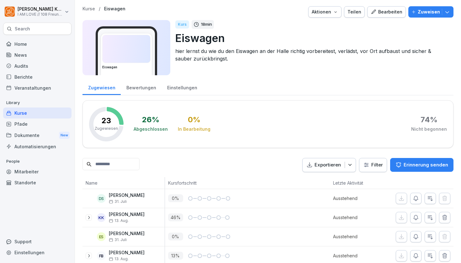
click at [386, 12] on div "Bearbeiten" at bounding box center [387, 11] width 32 height 7
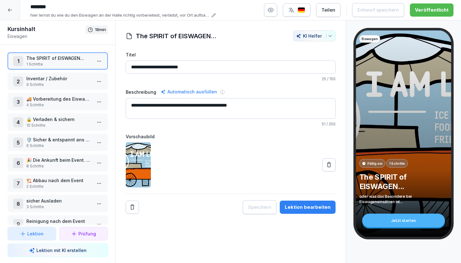
click at [70, 54] on div "1 The SPIRIT of EISWAGEN... 1 Schritte" at bounding box center [58, 60] width 100 height 17
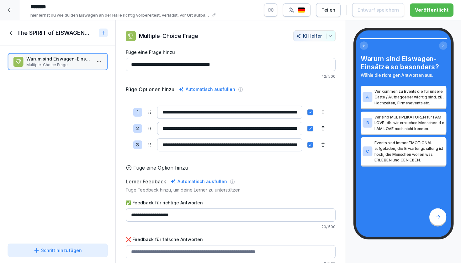
click at [11, 8] on icon at bounding box center [10, 10] width 5 height 5
